Goal: Task Accomplishment & Management: Manage account settings

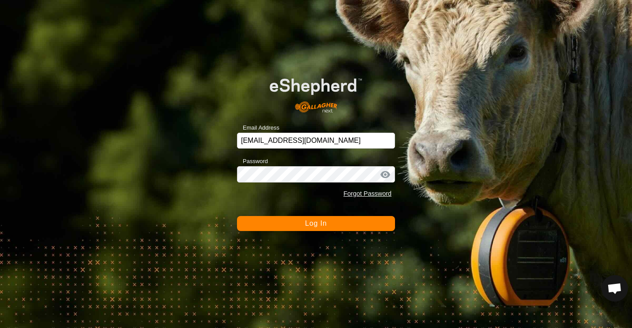
click at [291, 223] on button "Log In" at bounding box center [316, 223] width 158 height 15
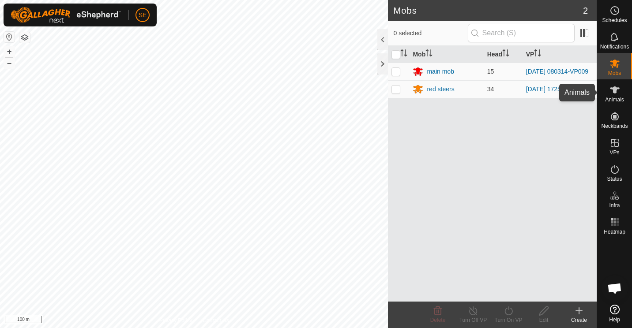
click at [609, 100] on span "Animals" at bounding box center [614, 99] width 19 height 5
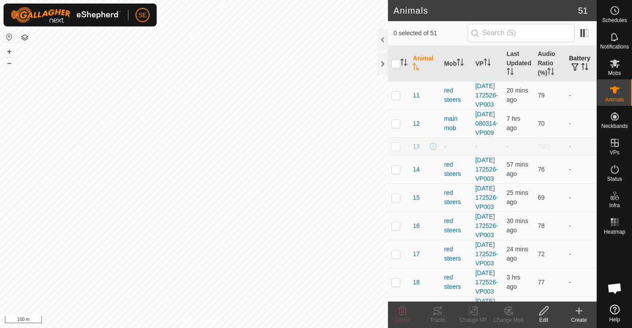
click at [581, 67] on icon "Activate to sort" at bounding box center [584, 66] width 7 height 7
click at [541, 66] on th "Audio Ratio (%)" at bounding box center [549, 64] width 31 height 36
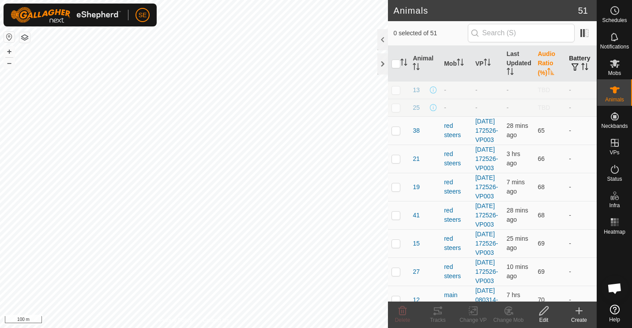
click at [541, 66] on th "Audio Ratio (%)" at bounding box center [549, 64] width 31 height 36
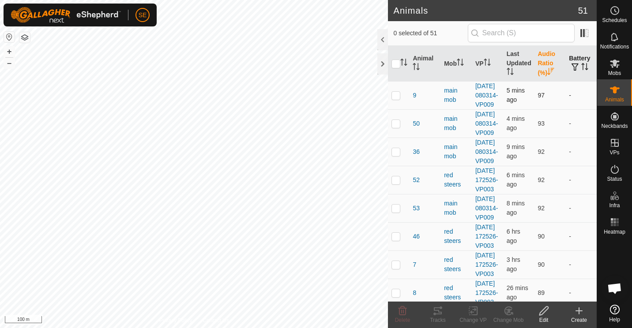
click at [396, 99] on p-checkbox at bounding box center [395, 95] width 9 height 7
checkbox input "false"
click at [394, 127] on p-checkbox at bounding box center [395, 123] width 9 height 7
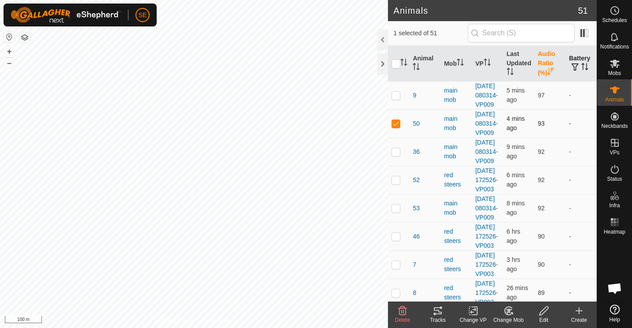
checkbox input "false"
click at [394, 155] on p-checkbox at bounding box center [395, 151] width 9 height 7
checkbox input "false"
click at [399, 184] on p-checkbox at bounding box center [395, 179] width 9 height 7
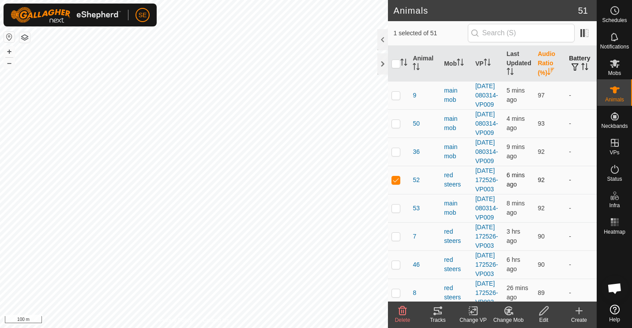
click at [399, 184] on p-checkbox at bounding box center [395, 179] width 9 height 7
checkbox input "false"
click at [394, 212] on p-checkbox at bounding box center [395, 208] width 9 height 7
checkbox input "false"
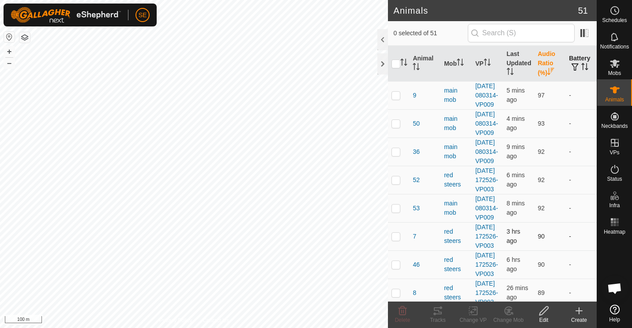
click at [394, 240] on p-checkbox at bounding box center [395, 236] width 9 height 7
checkbox input "false"
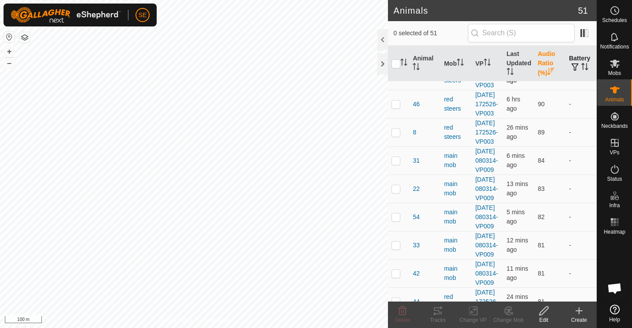
scroll to position [161, 0]
click at [394, 107] on p-checkbox at bounding box center [395, 103] width 9 height 7
checkbox input "false"
click at [394, 135] on p-checkbox at bounding box center [395, 131] width 9 height 7
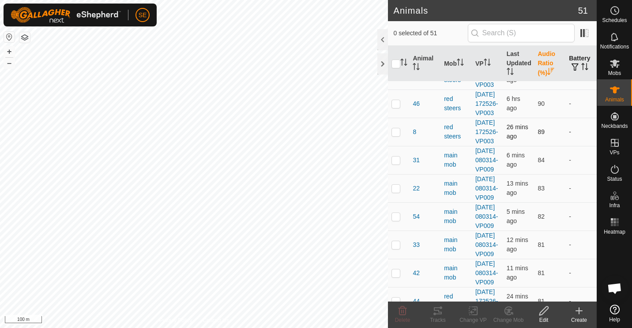
checkbox input "true"
click at [399, 164] on p-checkbox at bounding box center [395, 160] width 9 height 7
checkbox input "false"
click at [398, 135] on p-checkbox at bounding box center [395, 131] width 9 height 7
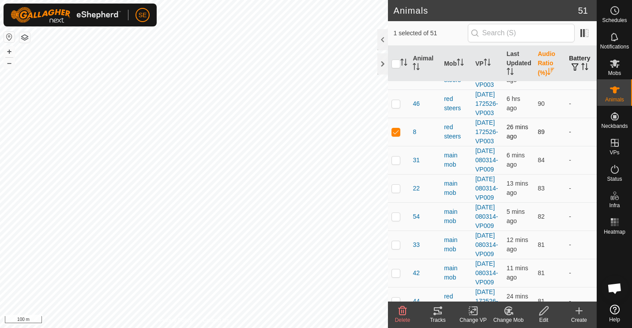
checkbox input "false"
checkbox input "true"
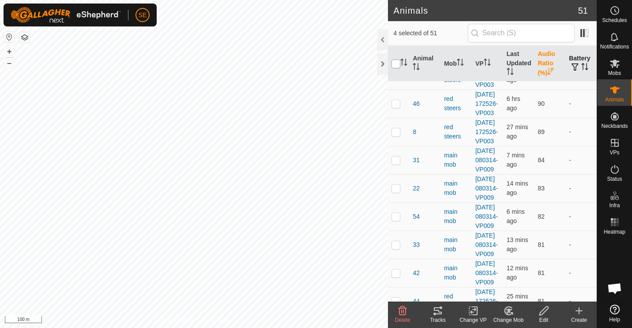
click at [395, 62] on input "checkbox" at bounding box center [395, 64] width 9 height 9
checkbox input "true"
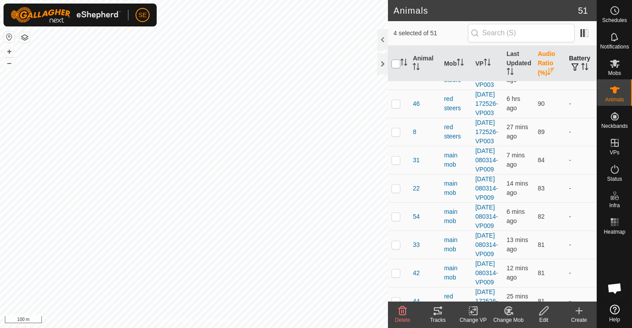
checkbox input "true"
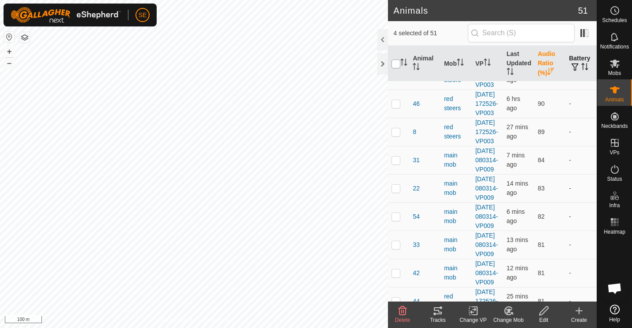
checkbox input "true"
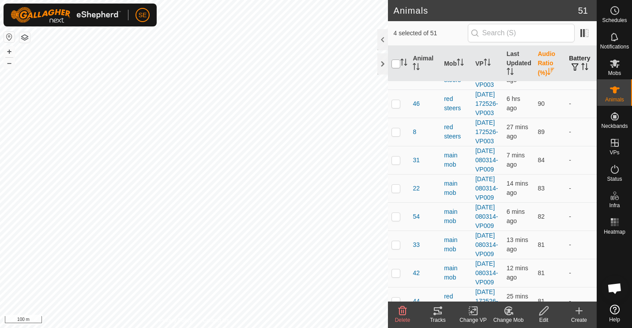
checkbox input "true"
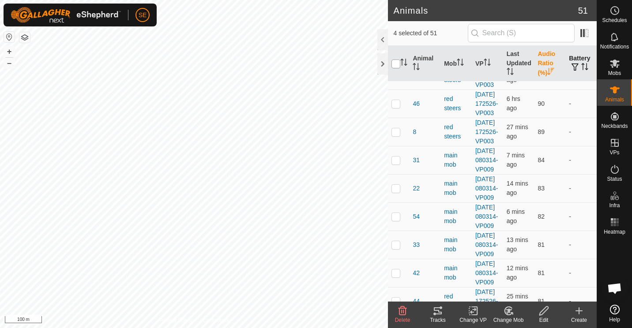
checkbox input "true"
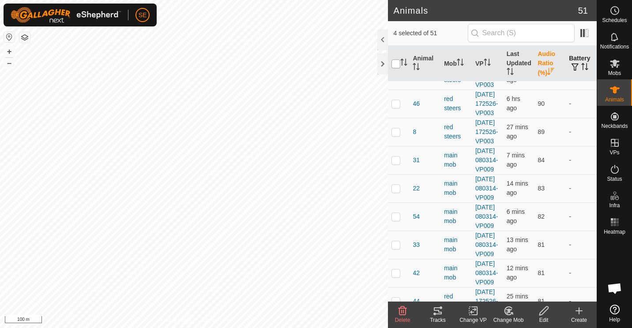
checkbox input "true"
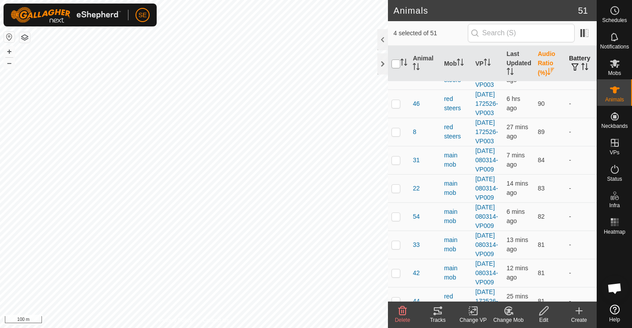
checkbox input "true"
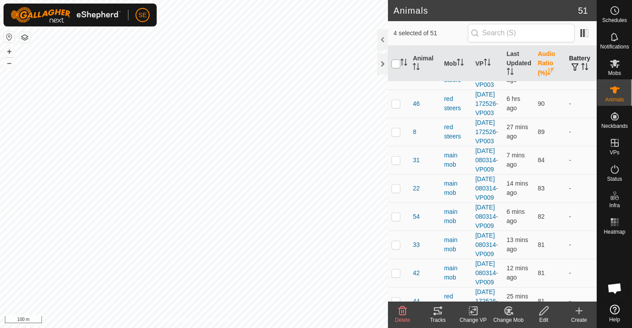
checkbox input "true"
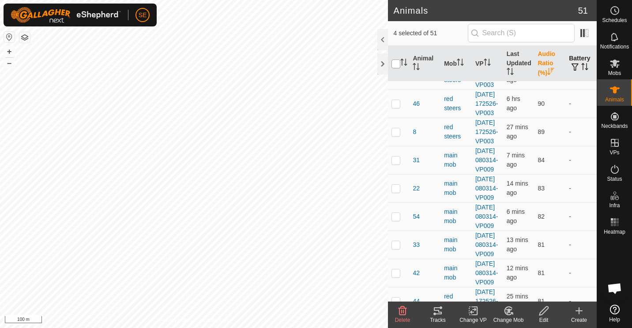
checkbox input "true"
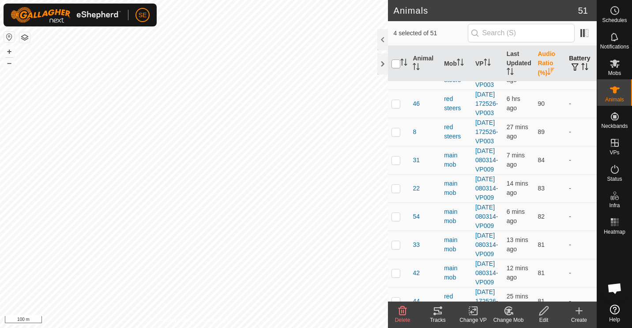
checkbox input "true"
click at [395, 62] on input "checkbox" at bounding box center [395, 64] width 9 height 9
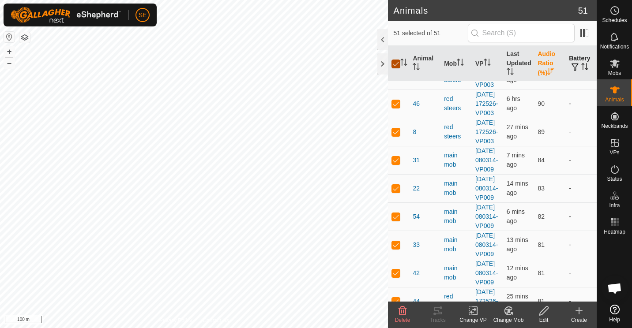
checkbox input "false"
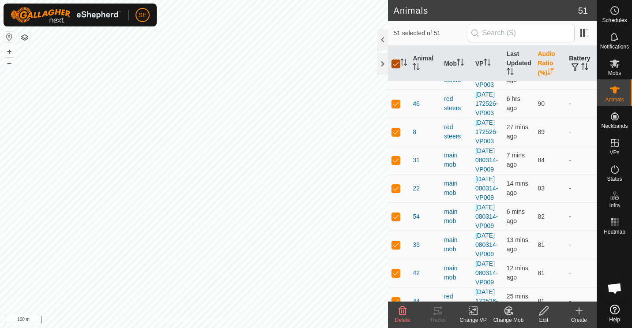
checkbox input "false"
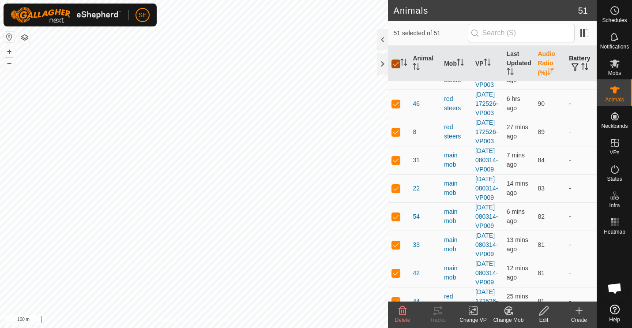
checkbox input "false"
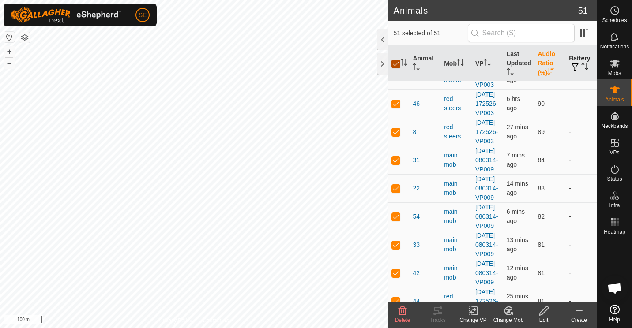
checkbox input "false"
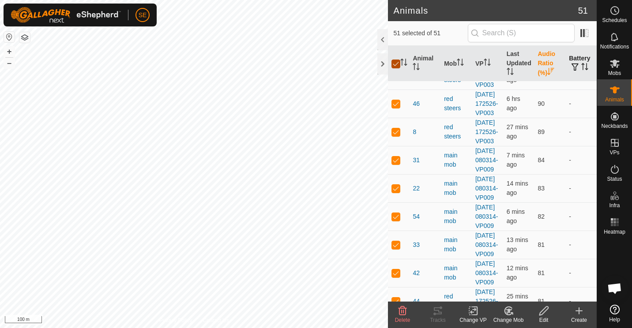
checkbox input "false"
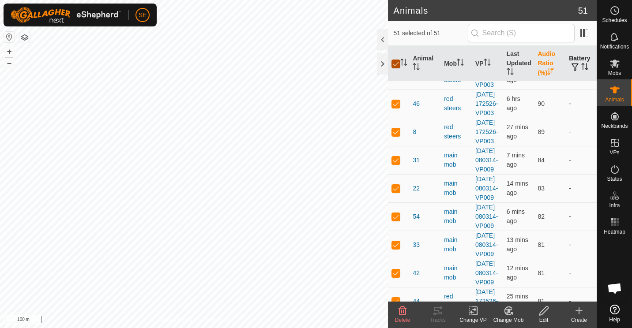
checkbox input "false"
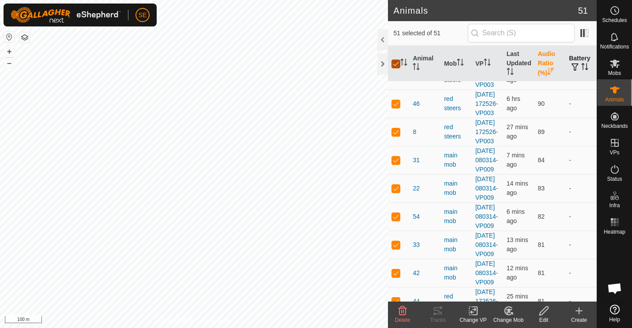
checkbox input "false"
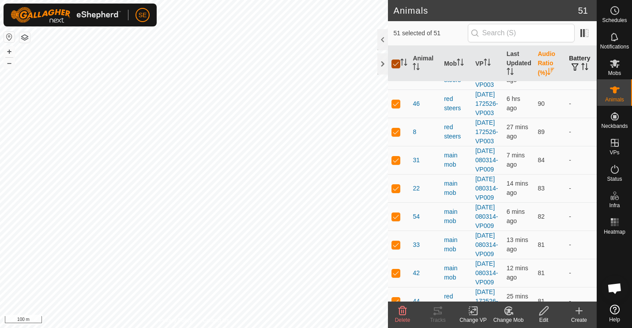
checkbox input "false"
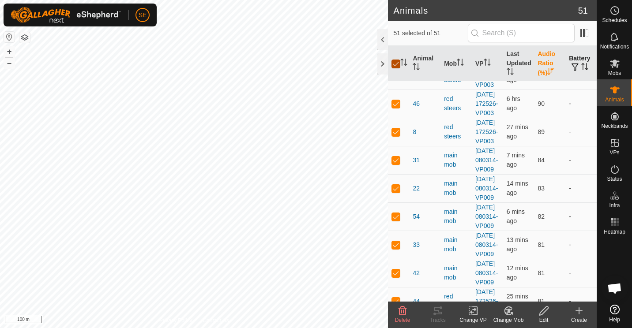
checkbox input "false"
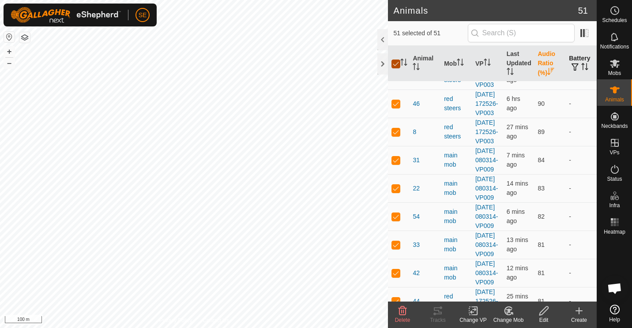
checkbox input "false"
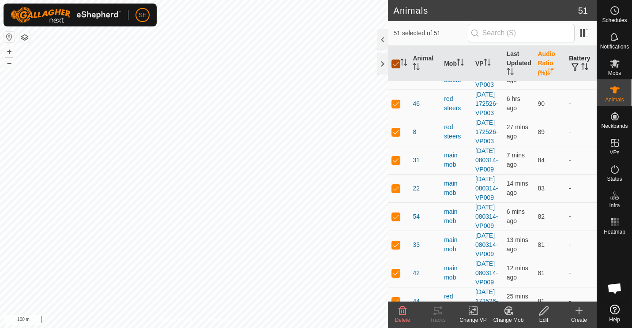
checkbox input "false"
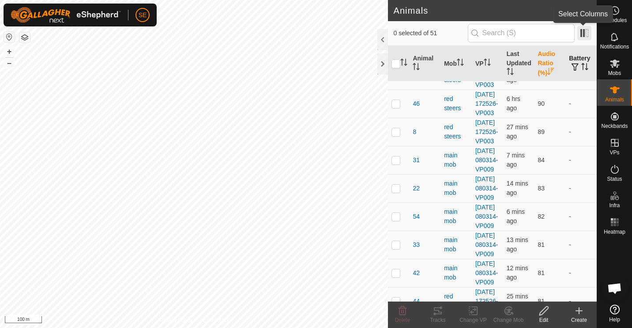
click at [582, 36] on span at bounding box center [584, 33] width 14 height 14
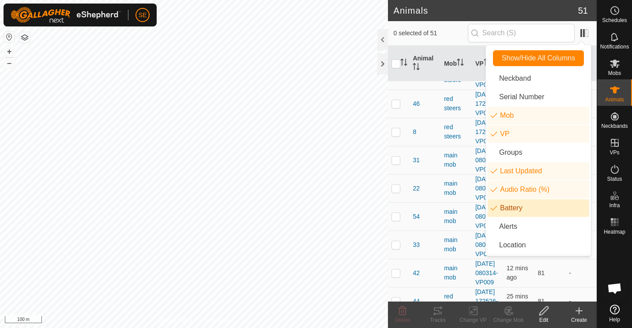
click at [502, 207] on li "Battery" at bounding box center [538, 208] width 101 height 18
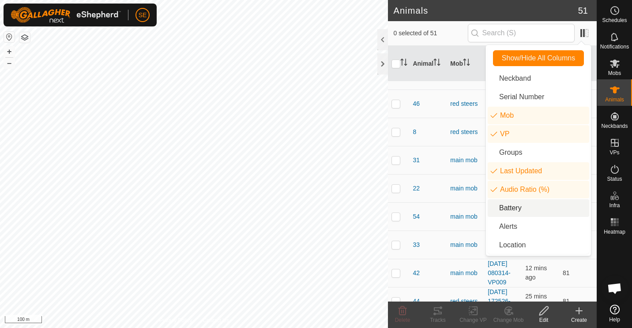
click at [502, 207] on li "Battery" at bounding box center [538, 208] width 101 height 18
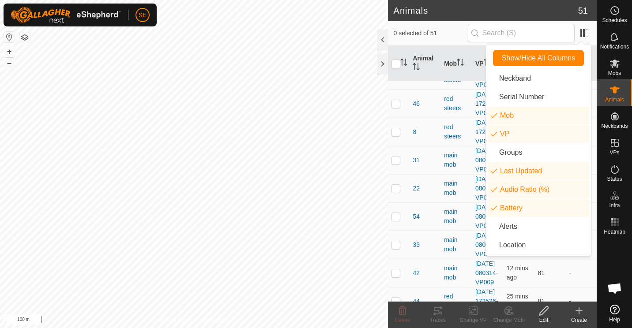
click at [435, 118] on td "46" at bounding box center [424, 104] width 31 height 28
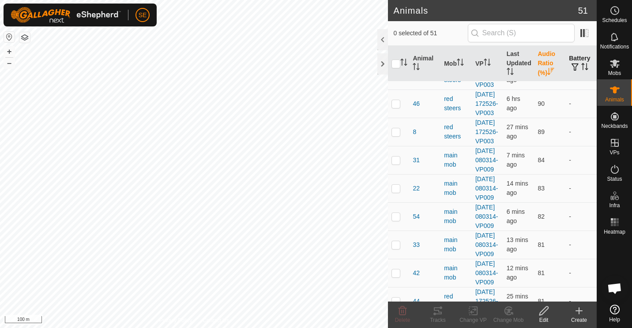
click at [581, 67] on icon "Activate to sort" at bounding box center [584, 66] width 7 height 7
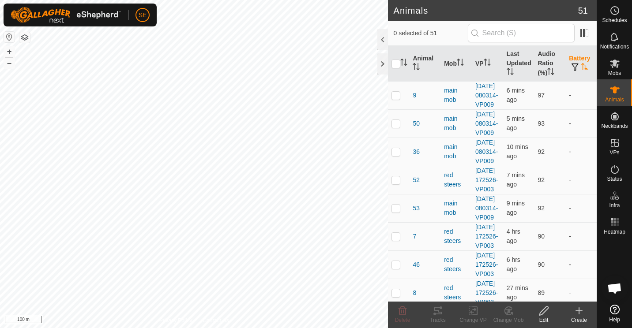
click at [581, 67] on icon "Activate to sort" at bounding box center [584, 66] width 7 height 7
drag, startPoint x: 568, startPoint y: 136, endPoint x: 562, endPoint y: 129, distance: 9.4
click at [565, 129] on td "-" at bounding box center [580, 123] width 31 height 28
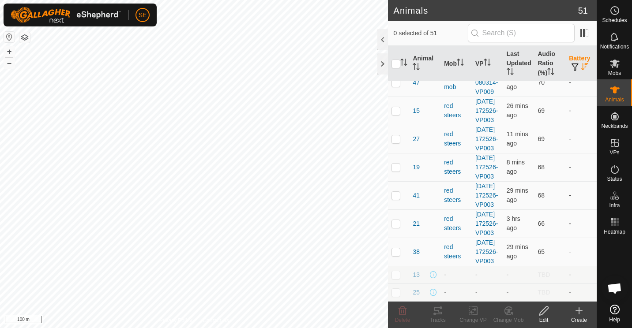
scroll to position [1652, 0]
click at [396, 275] on p-checkbox at bounding box center [395, 274] width 9 height 7
checkbox input "false"
